Goal: Task Accomplishment & Management: Manage account settings

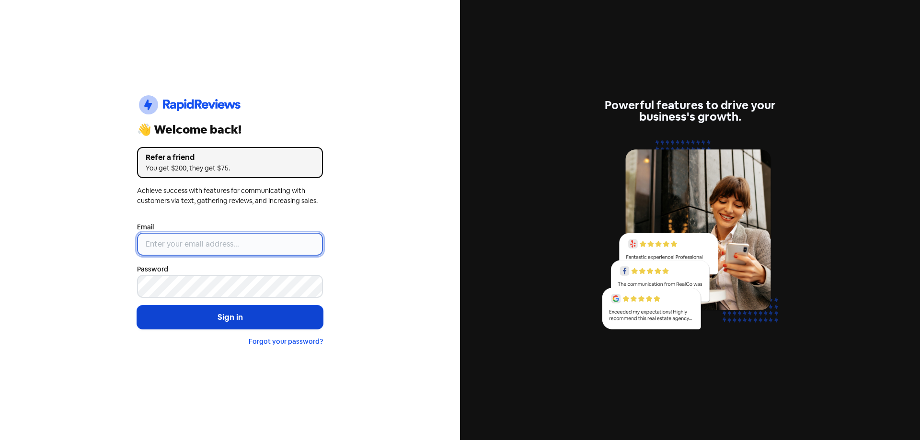
type input "[EMAIL_ADDRESS][DOMAIN_NAME]"
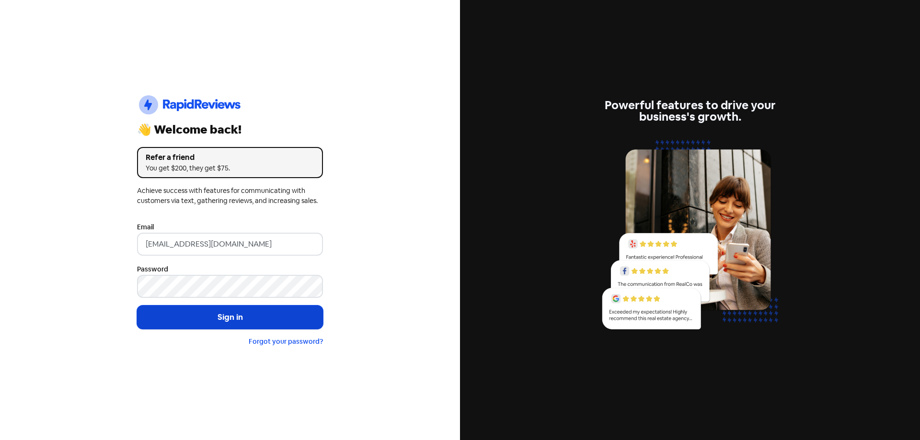
click at [209, 309] on button "Sign in" at bounding box center [230, 318] width 186 height 24
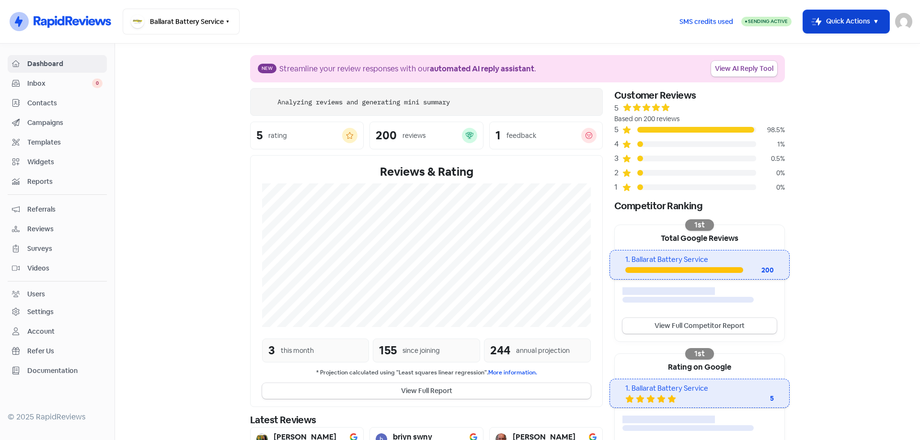
click at [836, 25] on button "Icon For Thunder-move Quick Actions" at bounding box center [846, 21] width 86 height 23
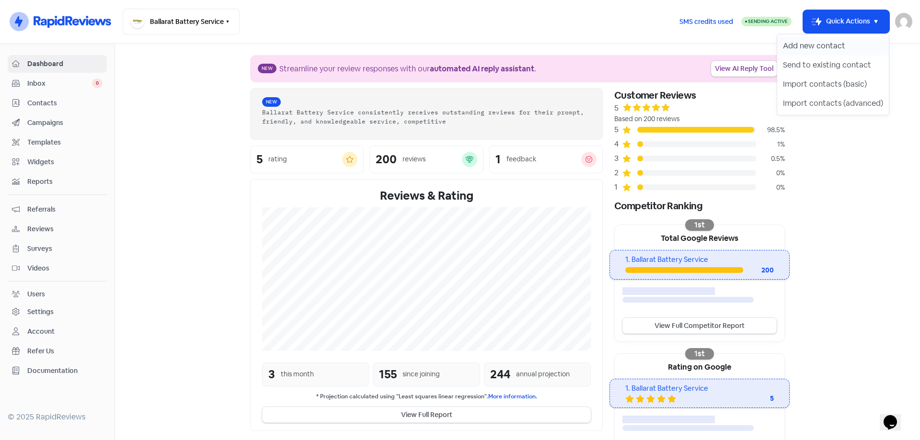
click at [828, 47] on button "Add new contact" at bounding box center [833, 45] width 112 height 19
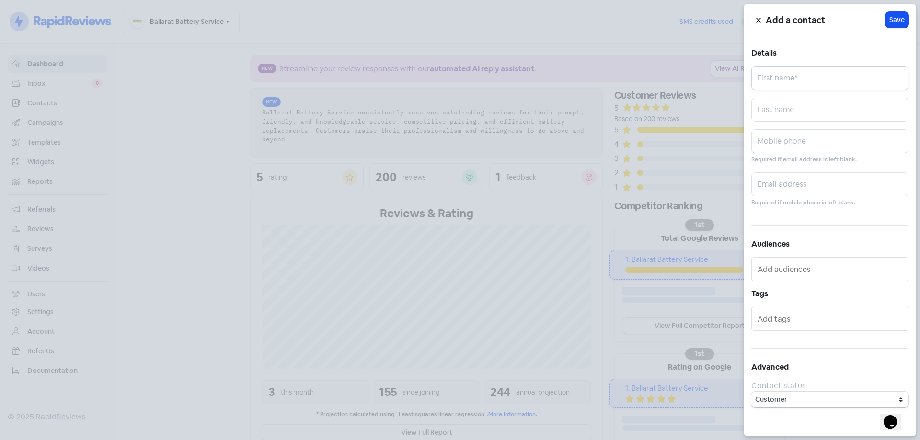
click at [782, 79] on input "text" at bounding box center [829, 78] width 157 height 24
type input "Valued Customer"
click at [829, 154] on div "Mobile phone Required if email address is left blank." at bounding box center [829, 146] width 157 height 35
click at [820, 139] on input "text" at bounding box center [829, 141] width 157 height 24
type input "0408700023"
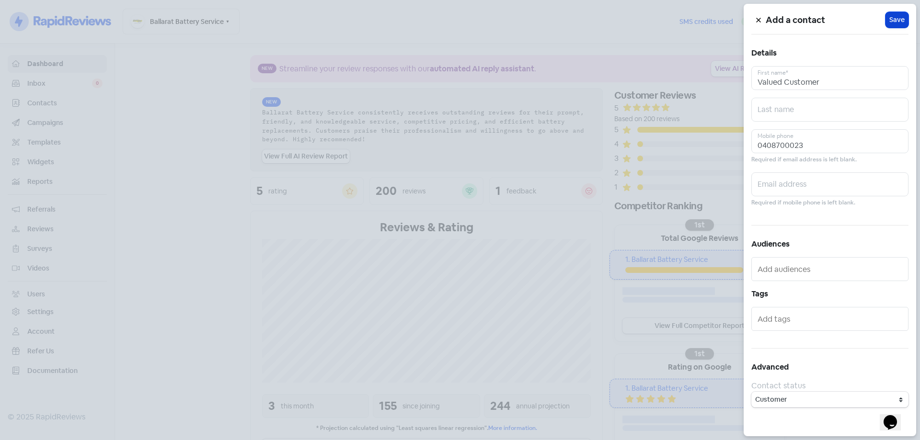
click at [894, 20] on span "Save" at bounding box center [896, 20] width 15 height 10
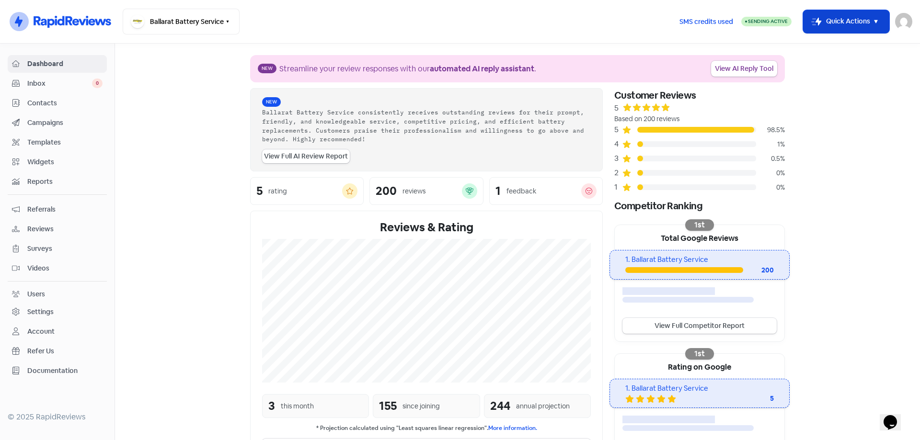
click at [858, 20] on button "Icon For Thunder-move Quick Actions" at bounding box center [846, 21] width 86 height 23
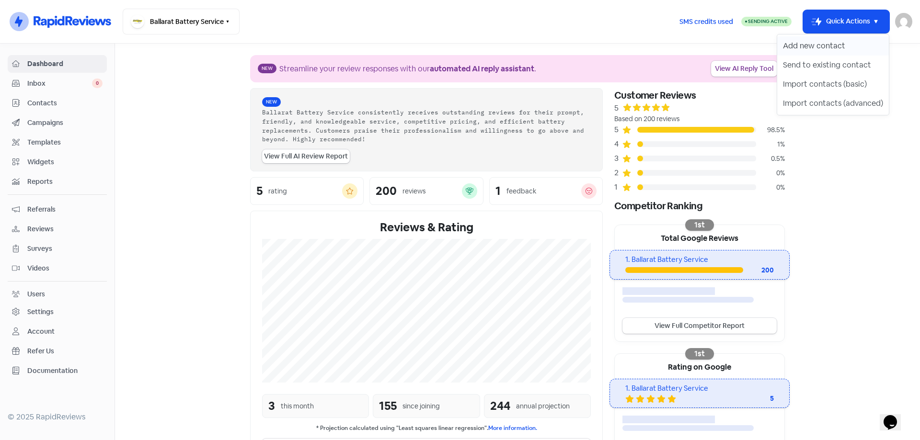
click at [799, 37] on button "Add new contact" at bounding box center [833, 45] width 112 height 19
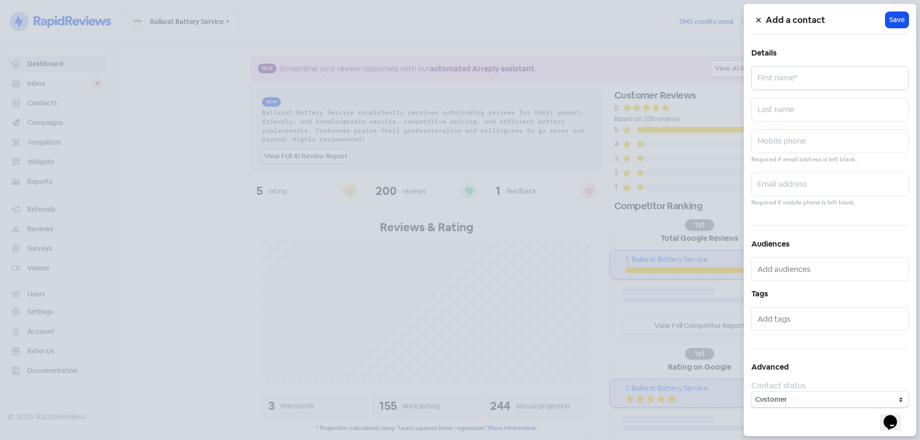
drag, startPoint x: 789, startPoint y: 81, endPoint x: 779, endPoint y: 75, distance: 12.2
click at [787, 81] on input "text" at bounding box center [829, 78] width 157 height 24
type input "Valued Customer"
click at [844, 138] on input "text" at bounding box center [829, 141] width 157 height 24
drag, startPoint x: 777, startPoint y: 190, endPoint x: 775, endPoint y: 172, distance: 18.3
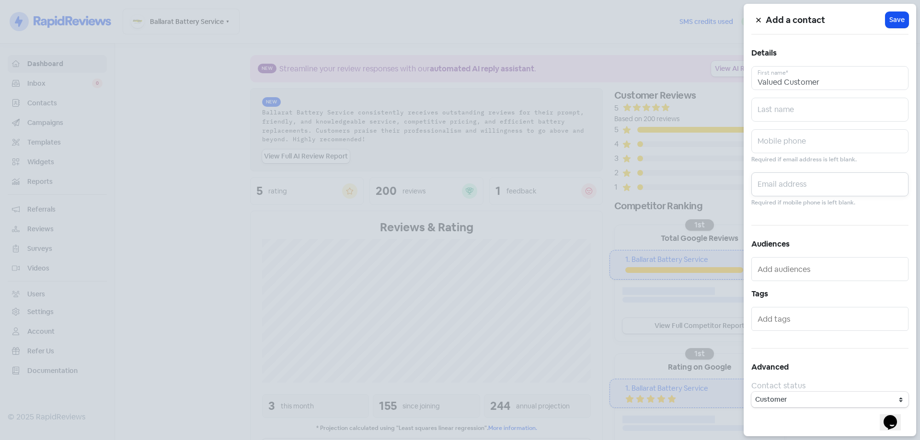
click at [777, 190] on input "text" at bounding box center [829, 185] width 157 height 24
click at [772, 142] on input "text" at bounding box center [829, 141] width 157 height 24
type input "0425251451"
click at [896, 20] on span "Save" at bounding box center [896, 20] width 15 height 10
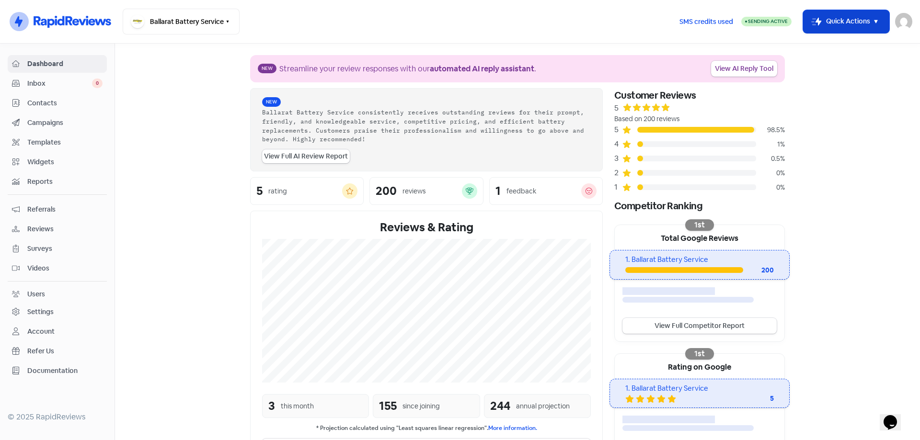
click at [851, 20] on button "Icon For Thunder-move Quick Actions" at bounding box center [846, 21] width 86 height 23
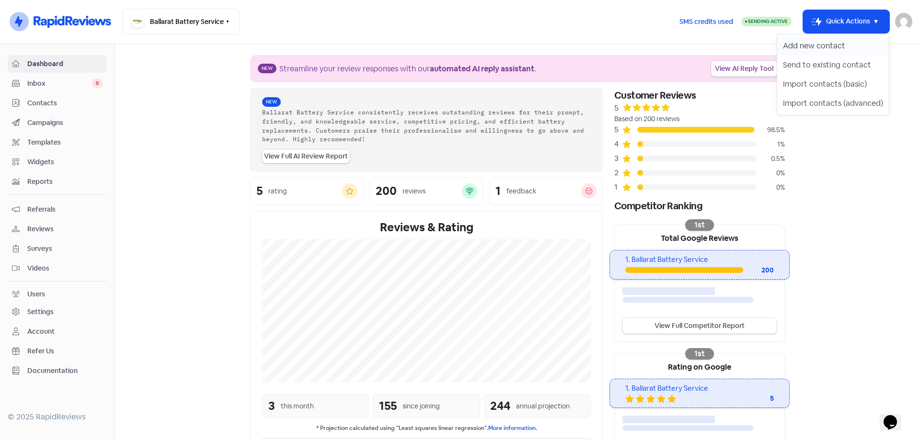
click at [805, 48] on button "Add new contact" at bounding box center [833, 45] width 112 height 19
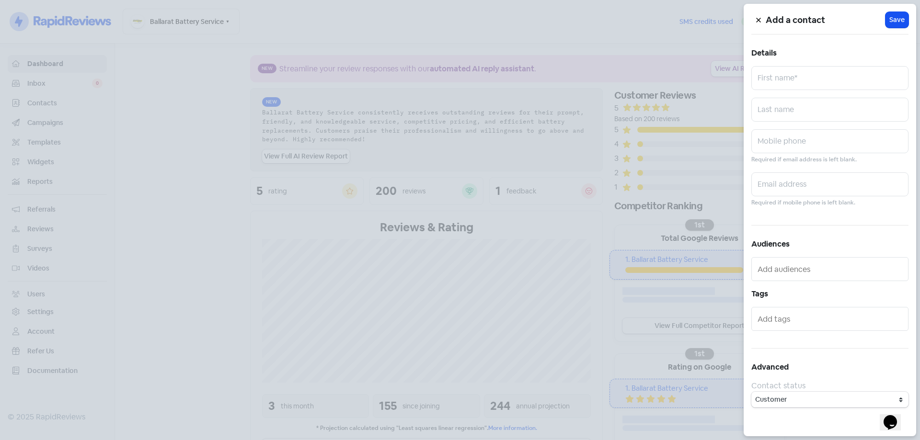
click at [768, 93] on div "Add a contact Icon For Loading Save Details First name* Last name Mobile phone …" at bounding box center [830, 220] width 173 height 433
click at [774, 84] on input "text" at bounding box center [829, 78] width 157 height 24
type input "Heath"
paste input "0407 399 457"
click at [793, 142] on input "0407 399 457" at bounding box center [829, 141] width 157 height 24
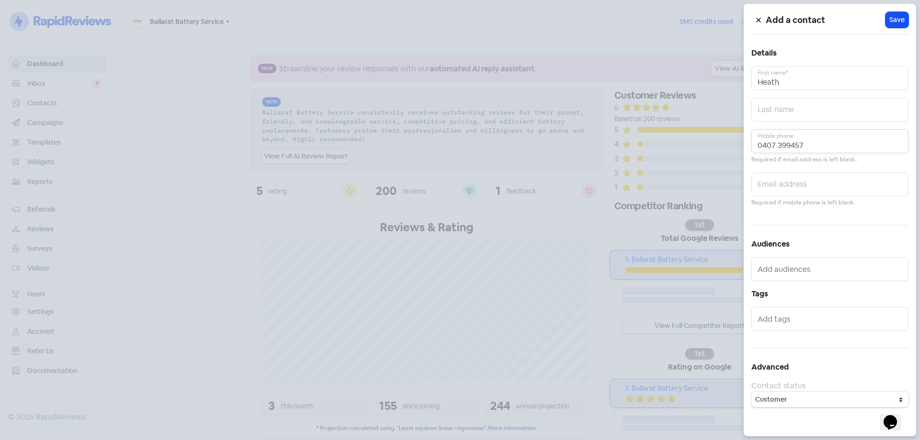
click at [780, 148] on input "0407 399457" at bounding box center [829, 141] width 157 height 24
click at [779, 147] on input "0407 399457" at bounding box center [829, 141] width 157 height 24
type input "0407399457"
click at [891, 23] on span "Save" at bounding box center [896, 20] width 15 height 10
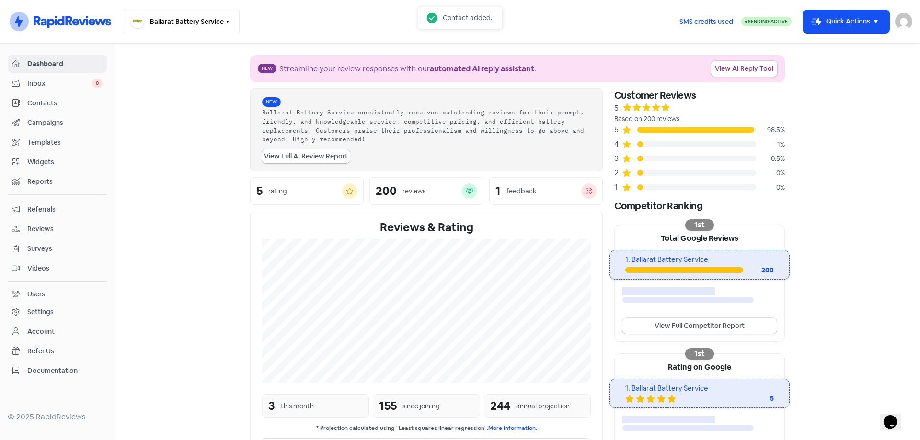
click at [40, 103] on span "Contacts" at bounding box center [64, 103] width 75 height 10
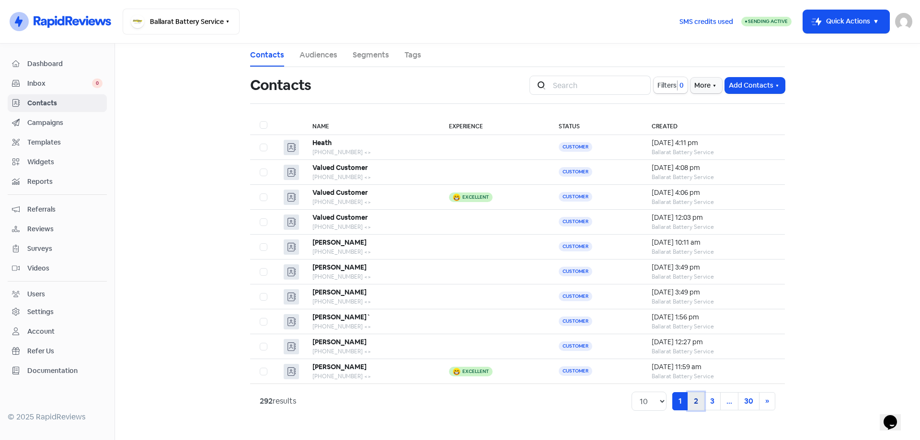
click at [697, 409] on link "2" at bounding box center [696, 402] width 17 height 18
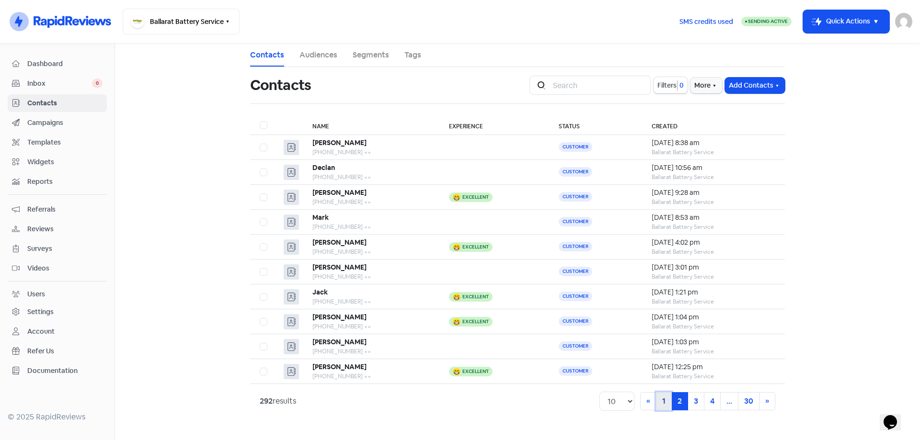
click at [665, 403] on link "1" at bounding box center [664, 402] width 16 height 18
click at [50, 17] on icon at bounding box center [72, 21] width 79 height 14
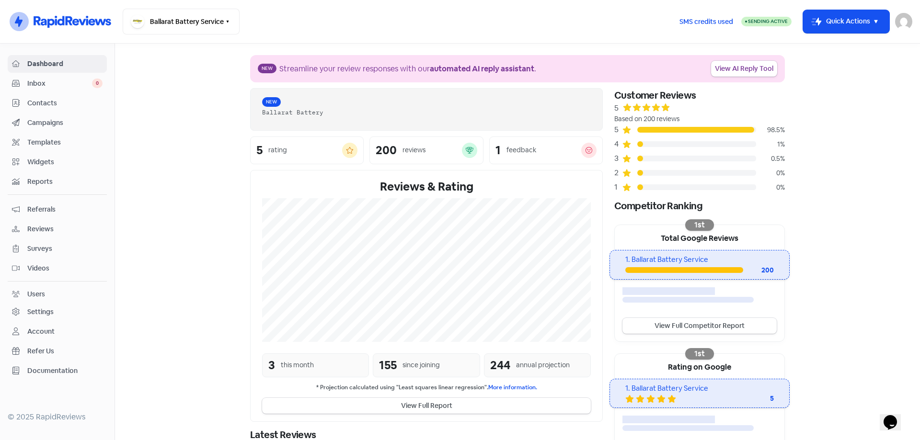
click at [446, 102] on div "New" at bounding box center [425, 102] width 326 height 12
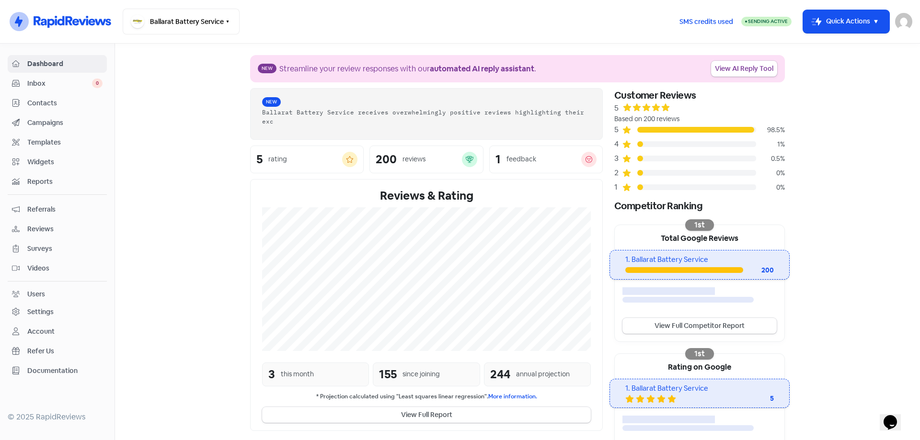
drag, startPoint x: 323, startPoint y: 106, endPoint x: 376, endPoint y: 108, distance: 53.2
click at [370, 108] on div "New Ballarat Battery Service receives overwhelmingly positive reviews highlight…" at bounding box center [426, 113] width 329 height 35
click at [160, 134] on section "New Streamline your review responses with our automated AI reply assistant . Vi…" at bounding box center [517, 301] width 805 height 514
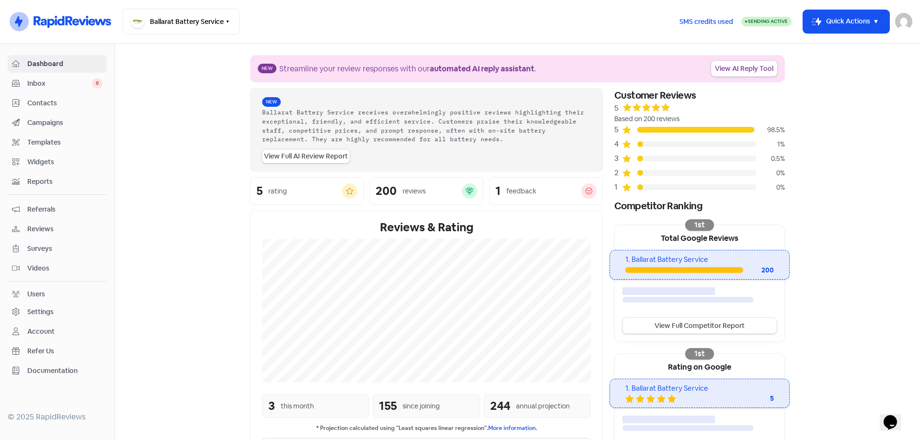
click at [40, 102] on span "Contacts" at bounding box center [64, 103] width 75 height 10
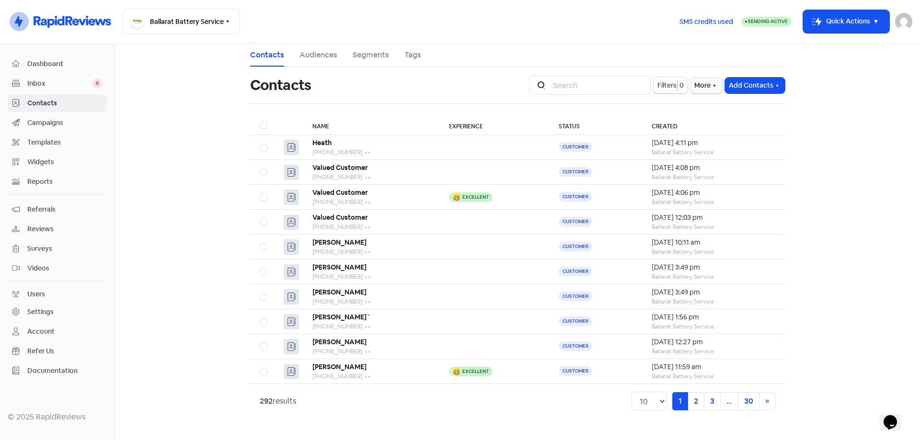
click at [169, 162] on main "Contacts Audiences Segments Tags Contacts Icon For Search Filters 0 More Add Co…" at bounding box center [517, 242] width 805 height 397
click at [693, 402] on link "2" at bounding box center [696, 402] width 17 height 18
click at [664, 405] on link "1" at bounding box center [664, 402] width 16 height 18
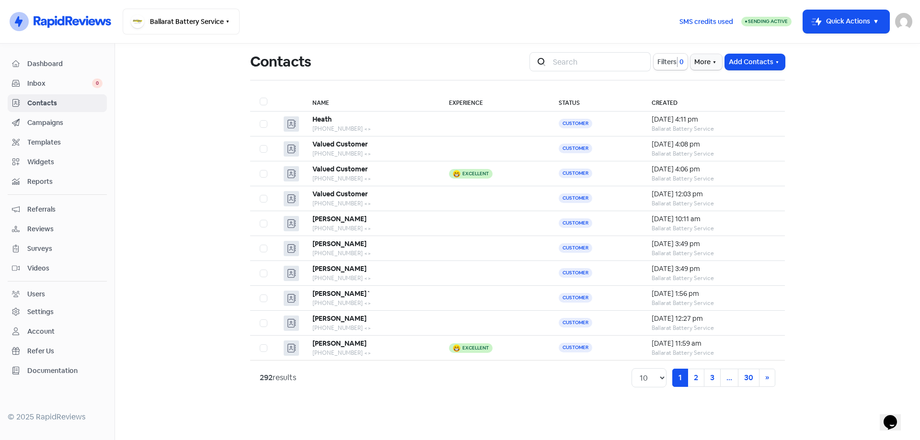
click at [60, 14] on icon at bounding box center [72, 21] width 79 height 14
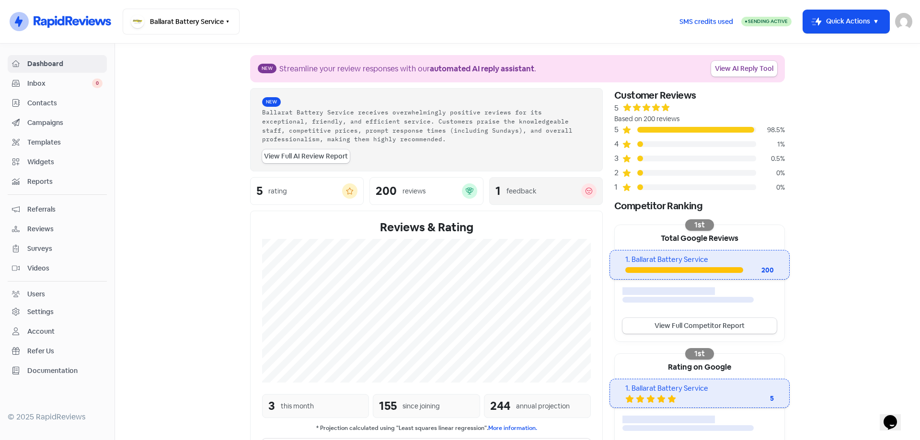
click at [514, 187] on div "feedback" at bounding box center [522, 191] width 30 height 10
